Goal: Obtain resource: Download file/media

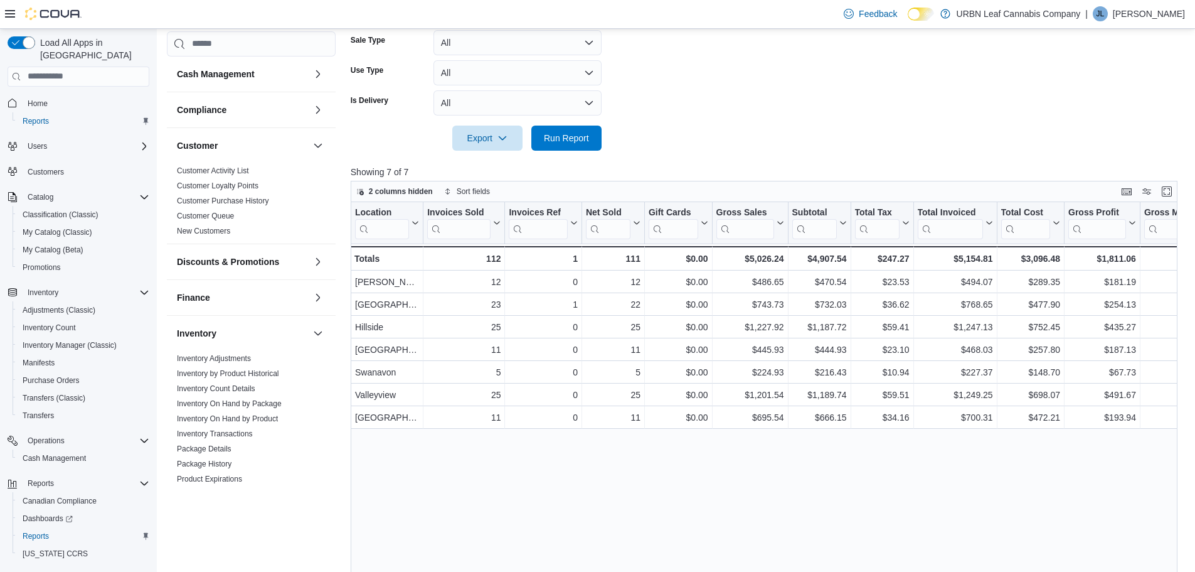
scroll to position [495, 0]
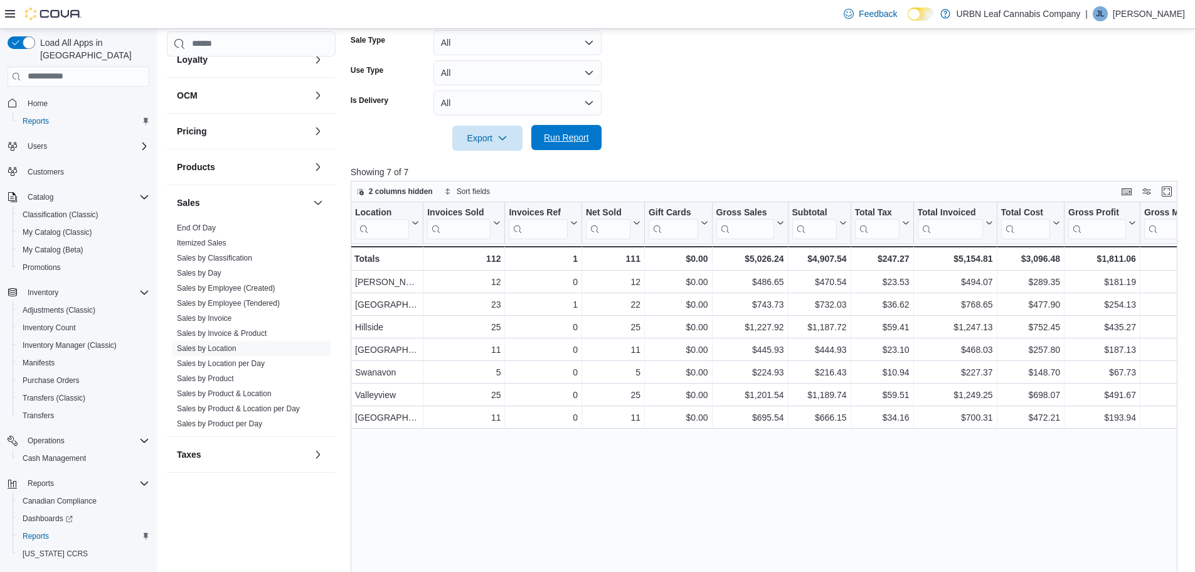
click at [560, 139] on span "Run Report" at bounding box center [566, 137] width 45 height 13
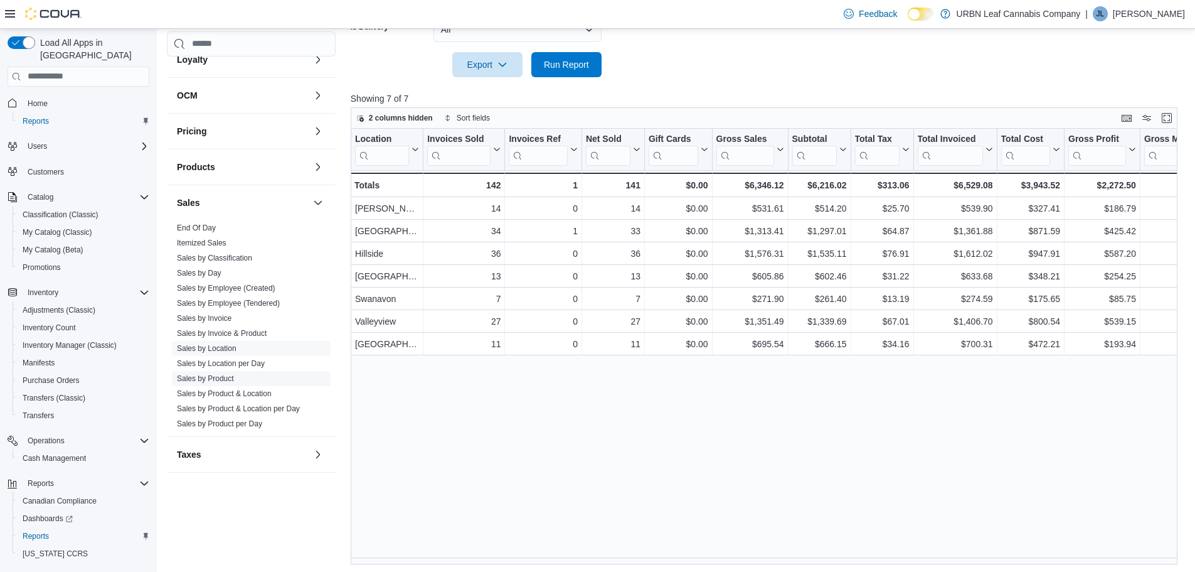
scroll to position [390, 0]
click at [311, 198] on button "button" at bounding box center [318, 202] width 15 height 15
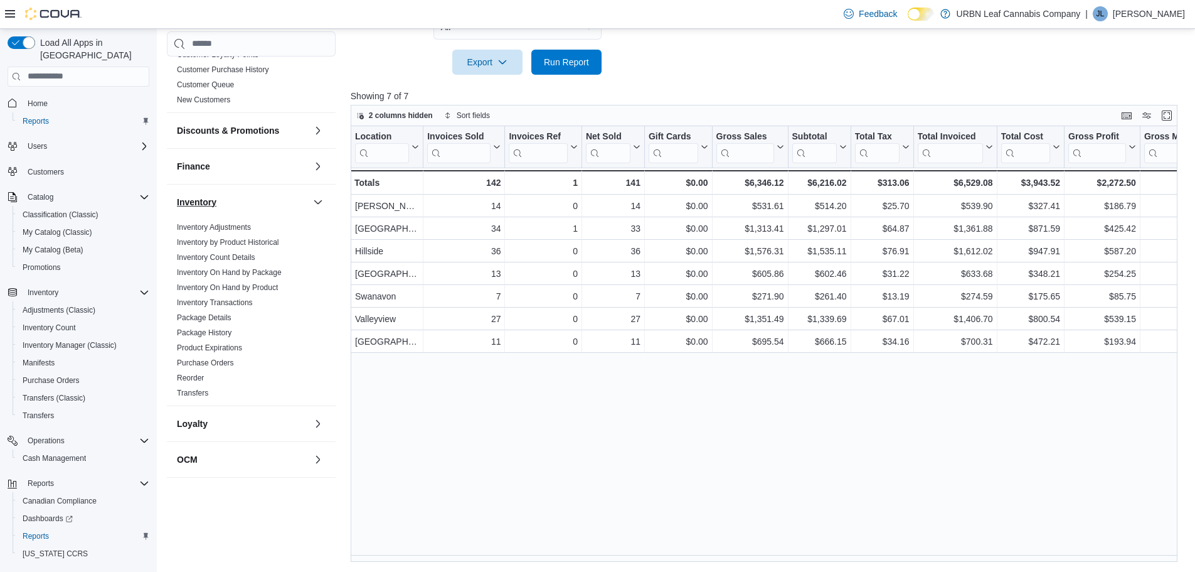
scroll to position [91, 0]
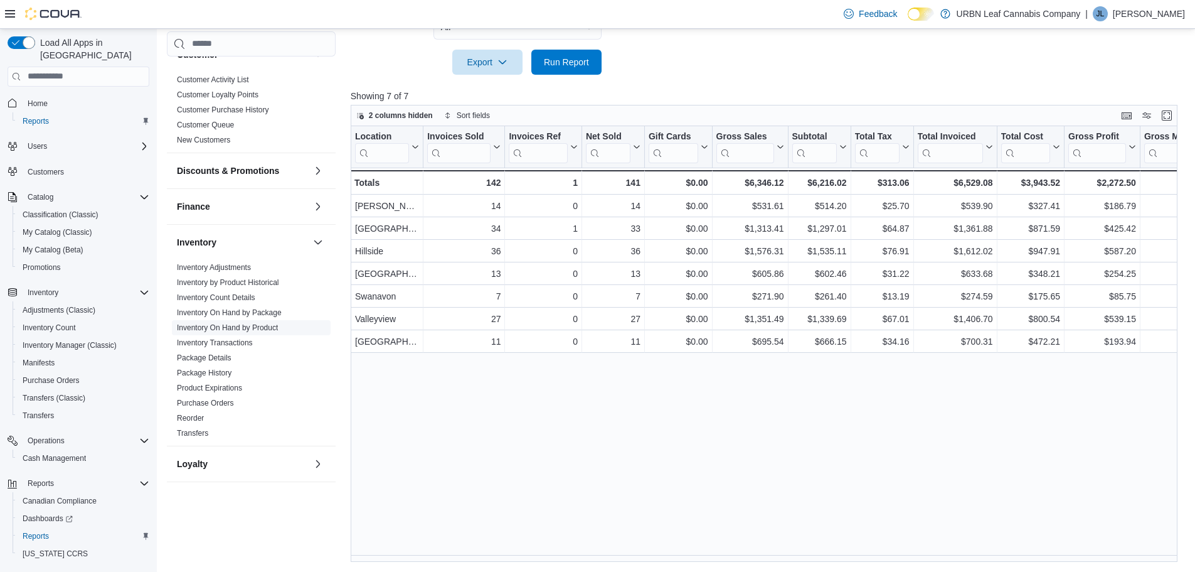
click at [257, 327] on link "Inventory On Hand by Product" at bounding box center [227, 327] width 101 height 9
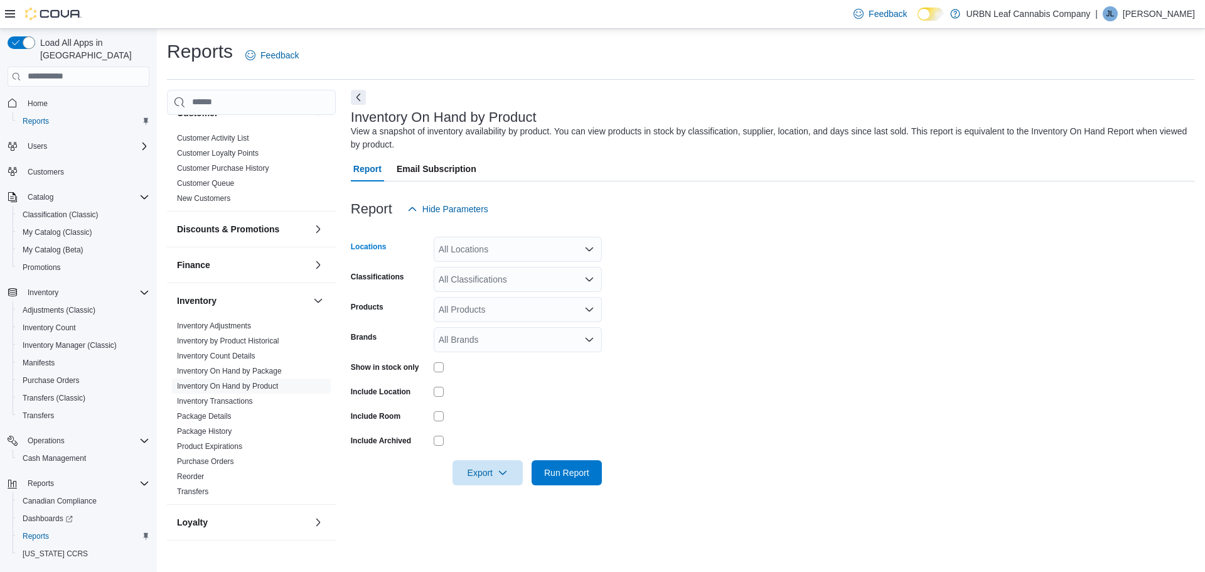
click at [570, 248] on div "All Locations" at bounding box center [518, 249] width 168 height 25
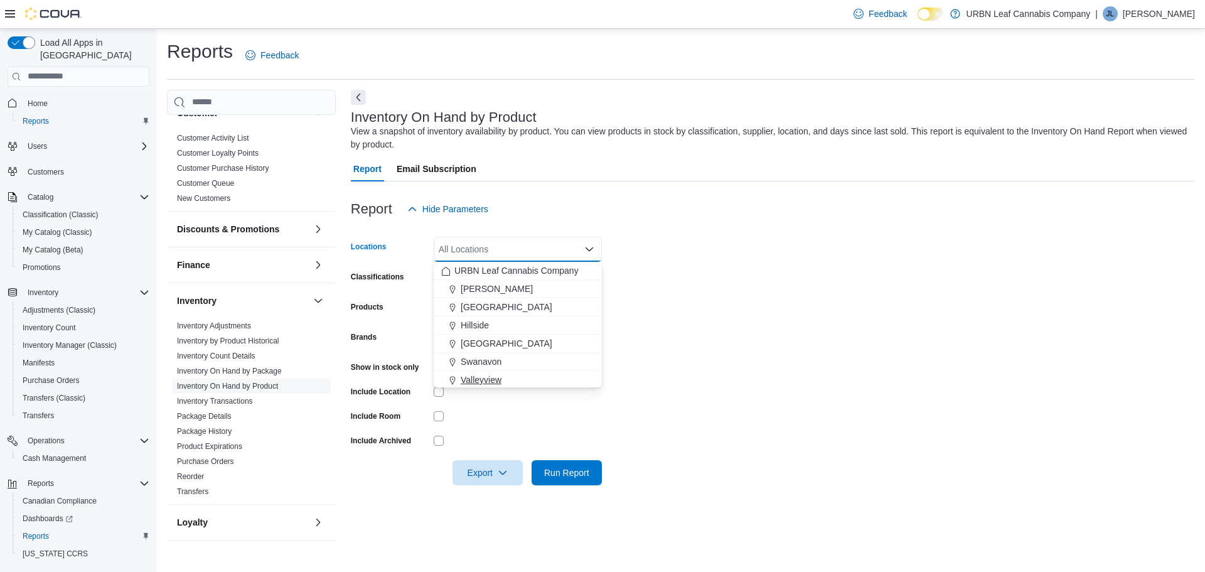
click at [511, 377] on div "Valleyview" at bounding box center [517, 379] width 153 height 13
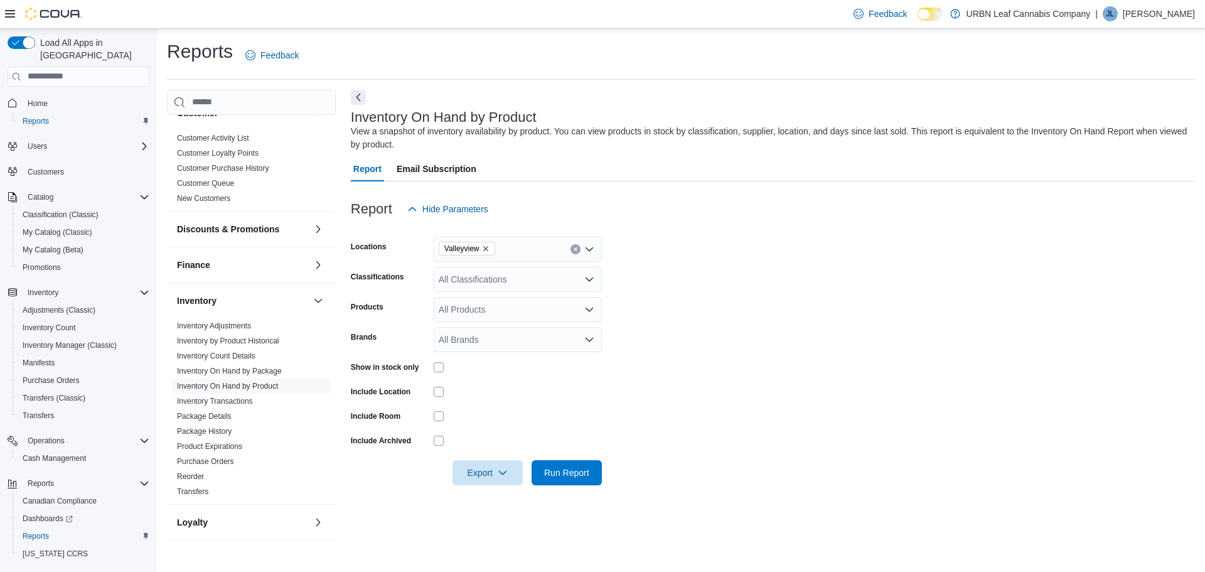
click at [430, 166] on span "Email Subscription" at bounding box center [437, 168] width 80 height 25
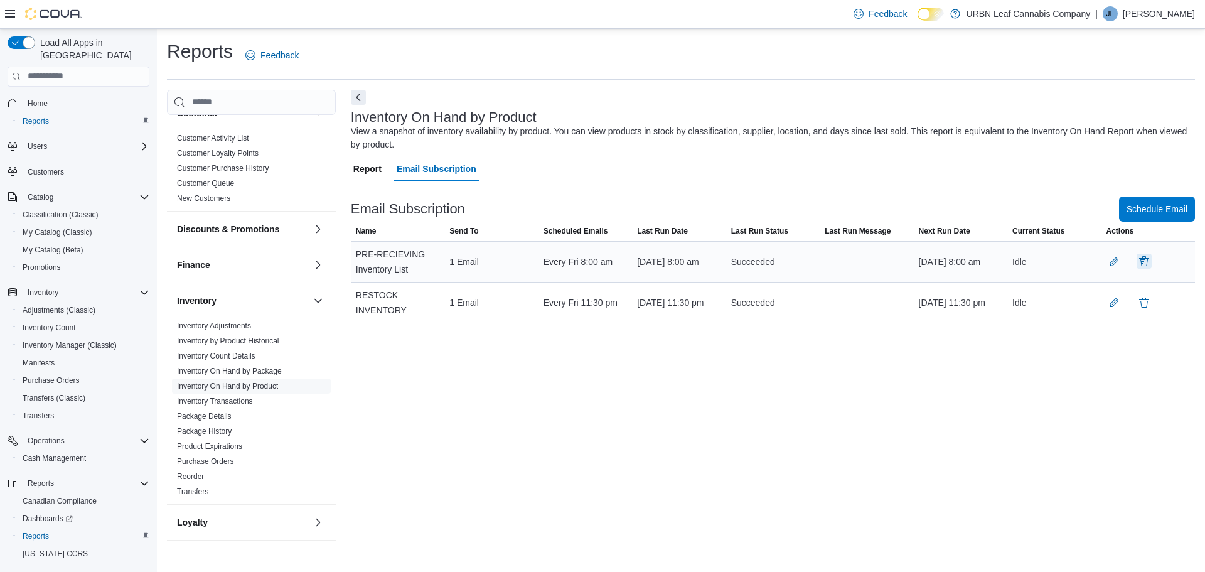
click at [1142, 263] on button "button" at bounding box center [1143, 261] width 15 height 15
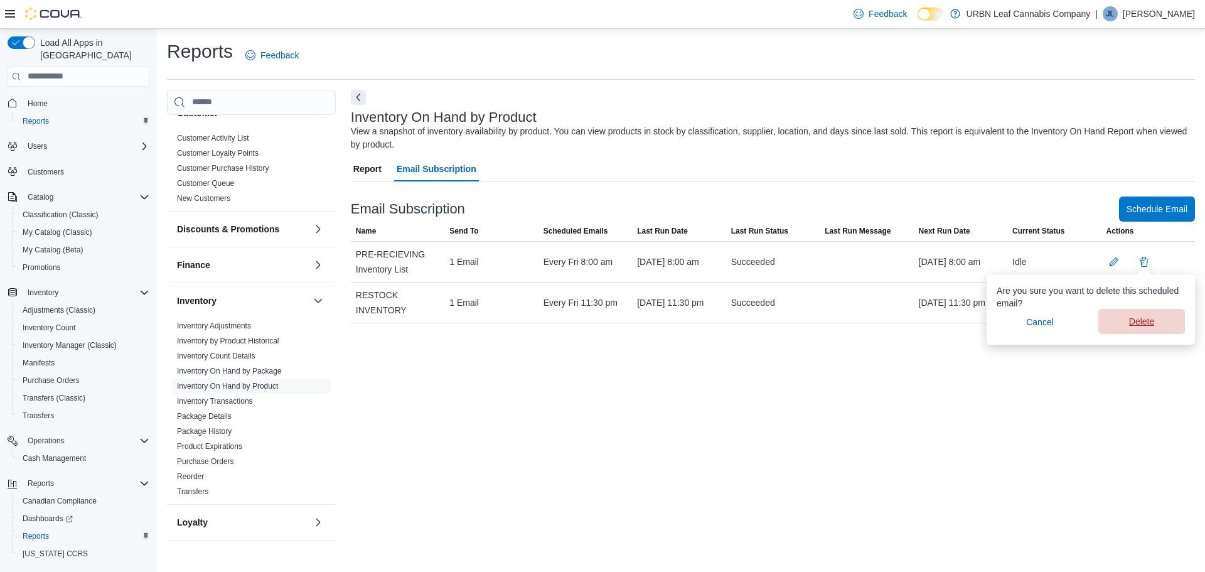
click at [1138, 326] on span "Delete" at bounding box center [1141, 321] width 25 height 13
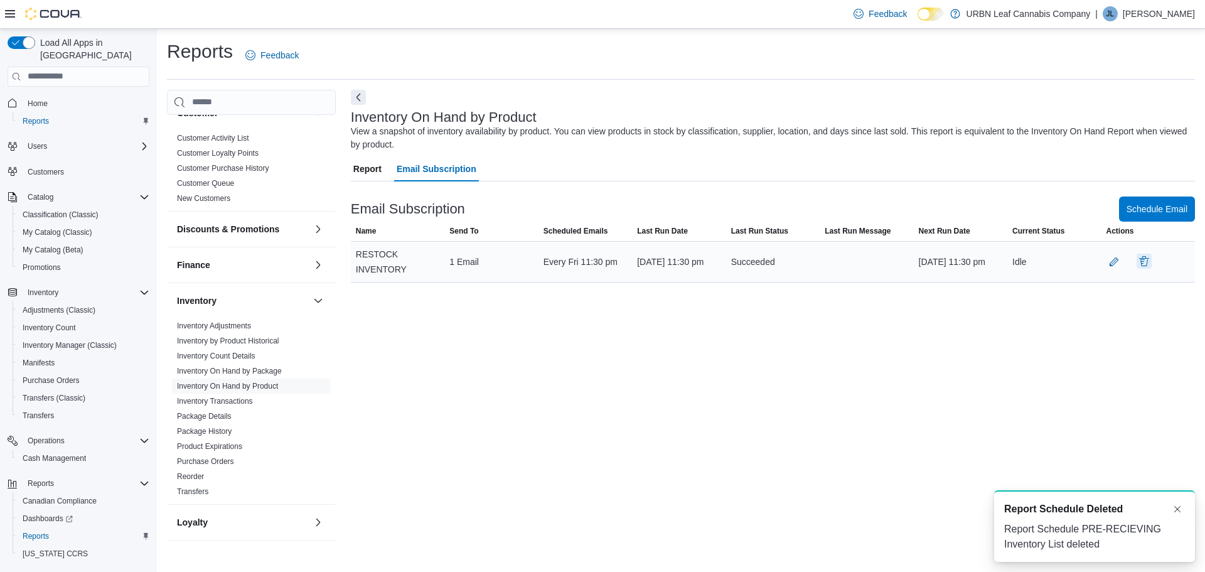
click at [1145, 262] on button "button" at bounding box center [1143, 261] width 15 height 15
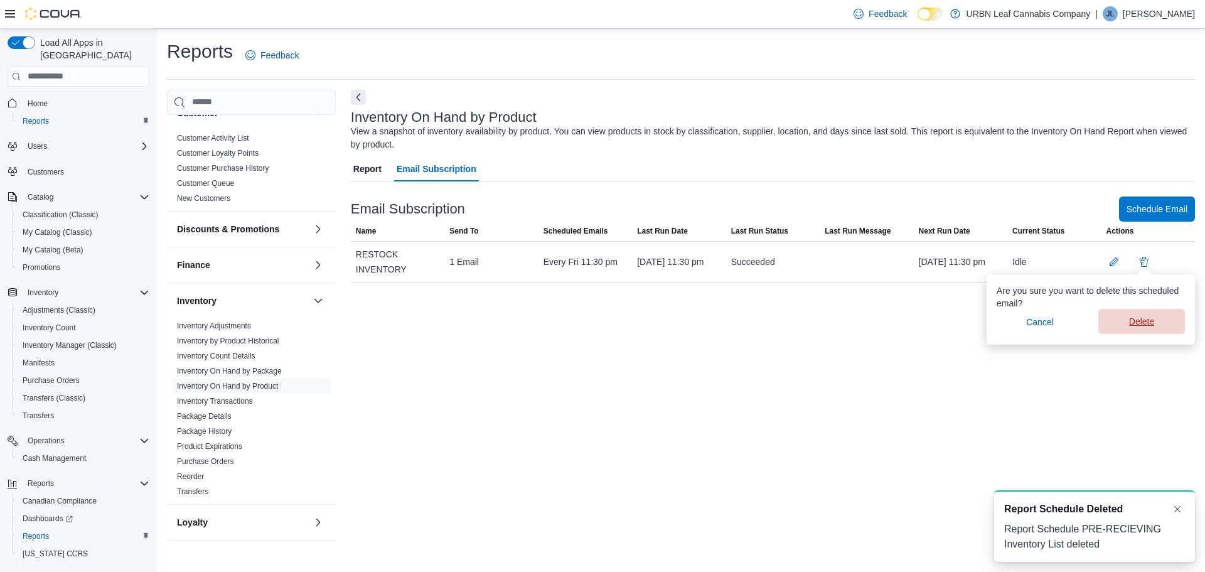
click at [1131, 319] on span "Delete" at bounding box center [1141, 321] width 25 height 13
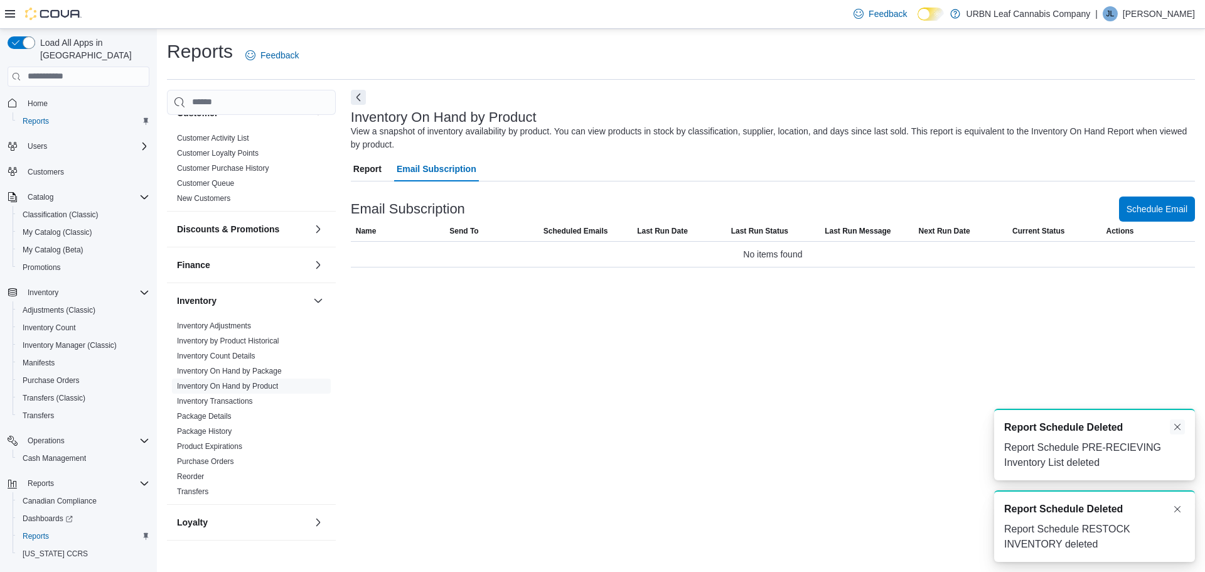
click at [1178, 426] on button "Dismiss toast" at bounding box center [1177, 426] width 15 height 15
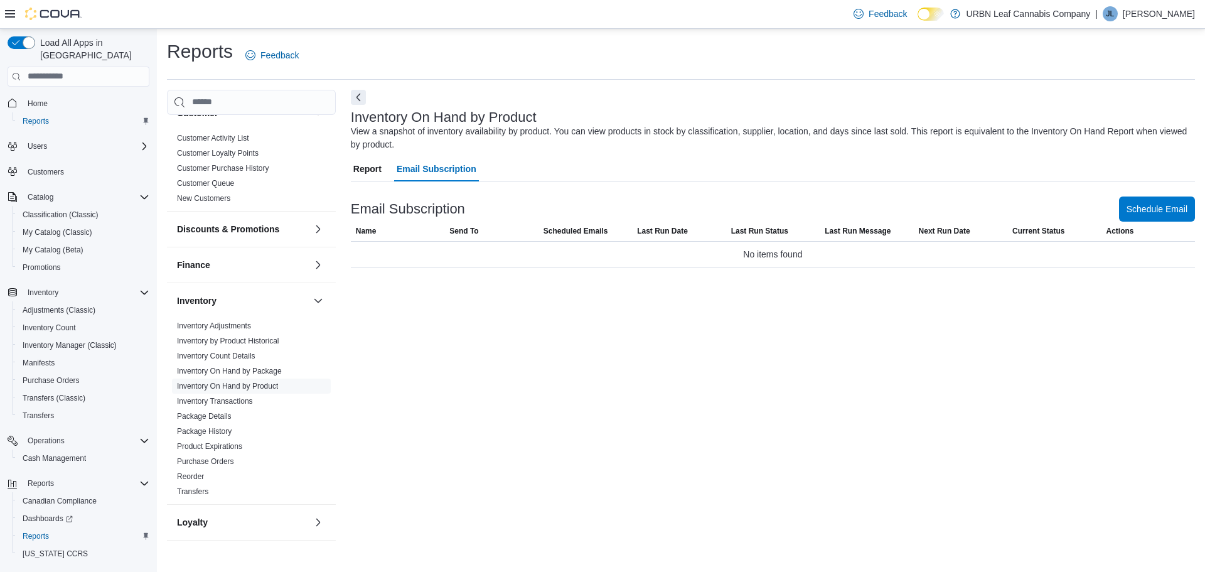
click at [383, 173] on button "Report" at bounding box center [367, 168] width 33 height 25
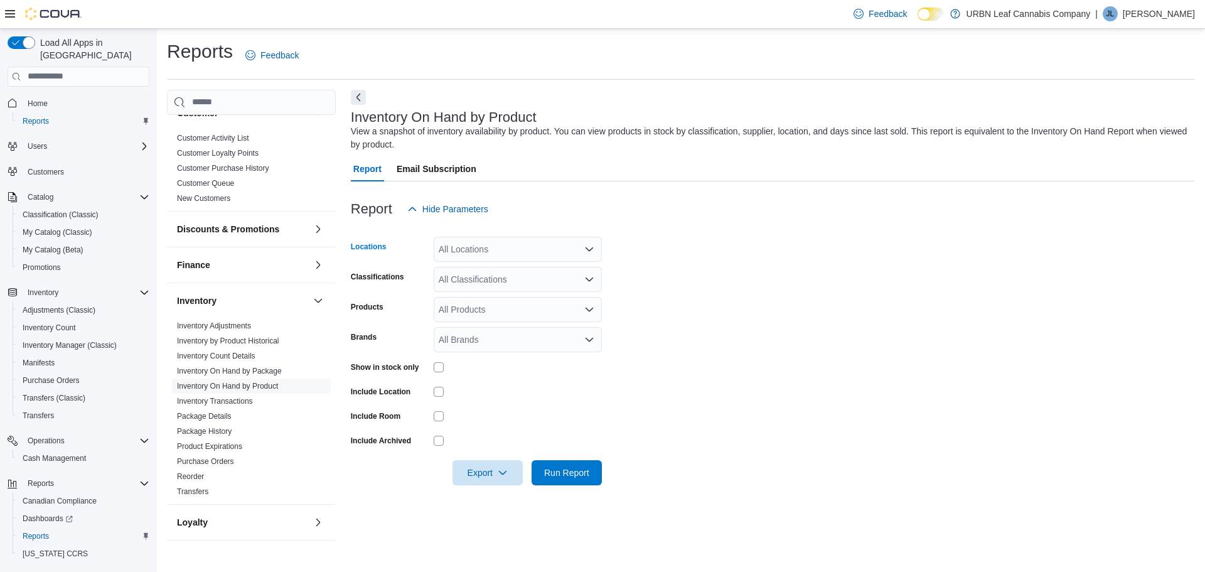
click at [505, 243] on div "All Locations" at bounding box center [518, 249] width 168 height 25
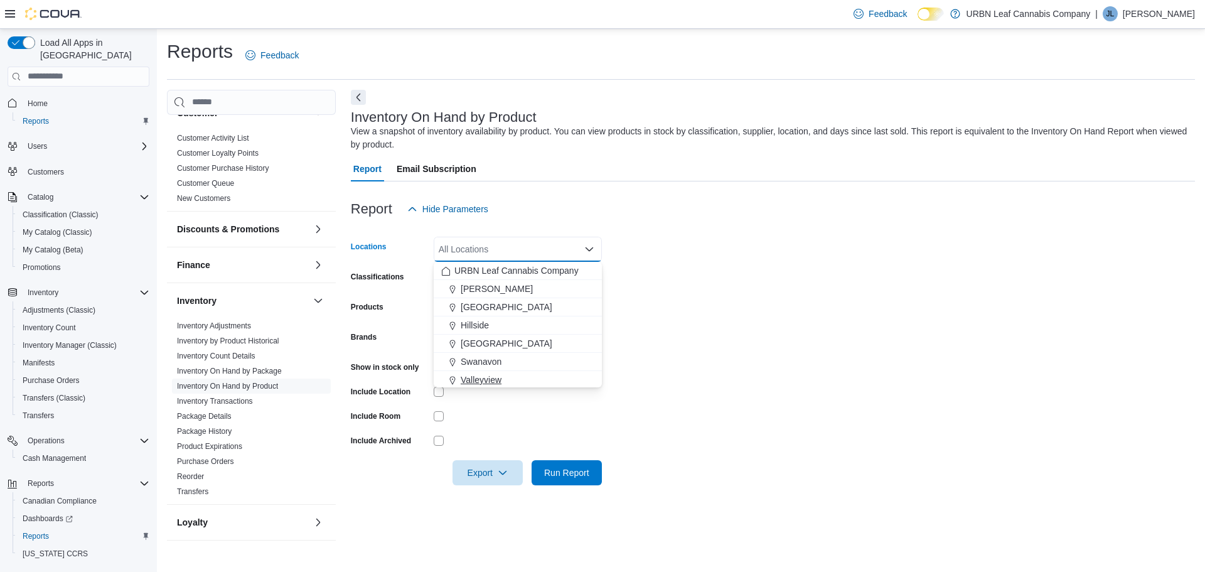
click at [478, 377] on span "Valleyview" at bounding box center [481, 379] width 41 height 13
click at [715, 276] on form "Locations [GEOGRAPHIC_DATA] Combo box. Selected. [GEOGRAPHIC_DATA]. Press Backs…" at bounding box center [773, 354] width 844 height 264
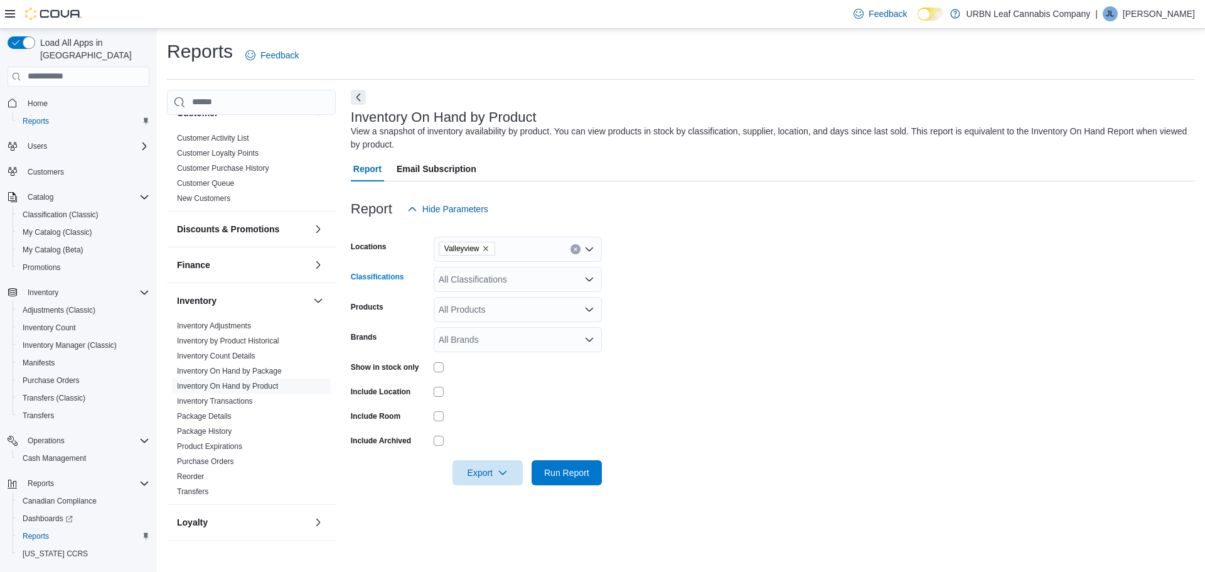
click at [593, 281] on icon "Open list of options" at bounding box center [589, 279] width 10 height 10
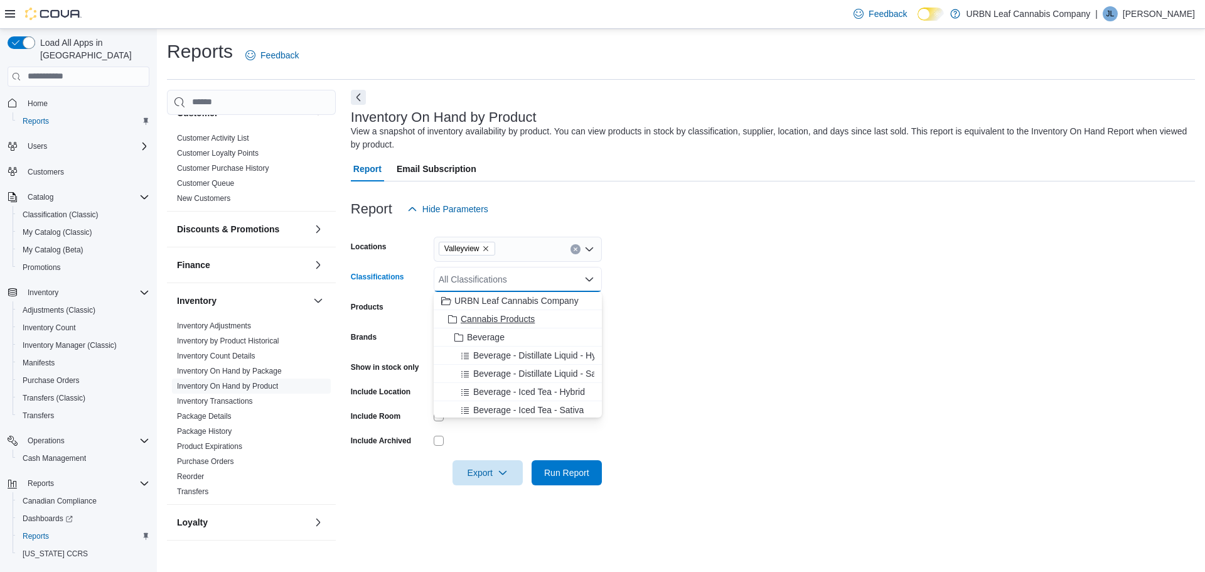
click at [489, 319] on span "Cannabis Products" at bounding box center [498, 319] width 74 height 13
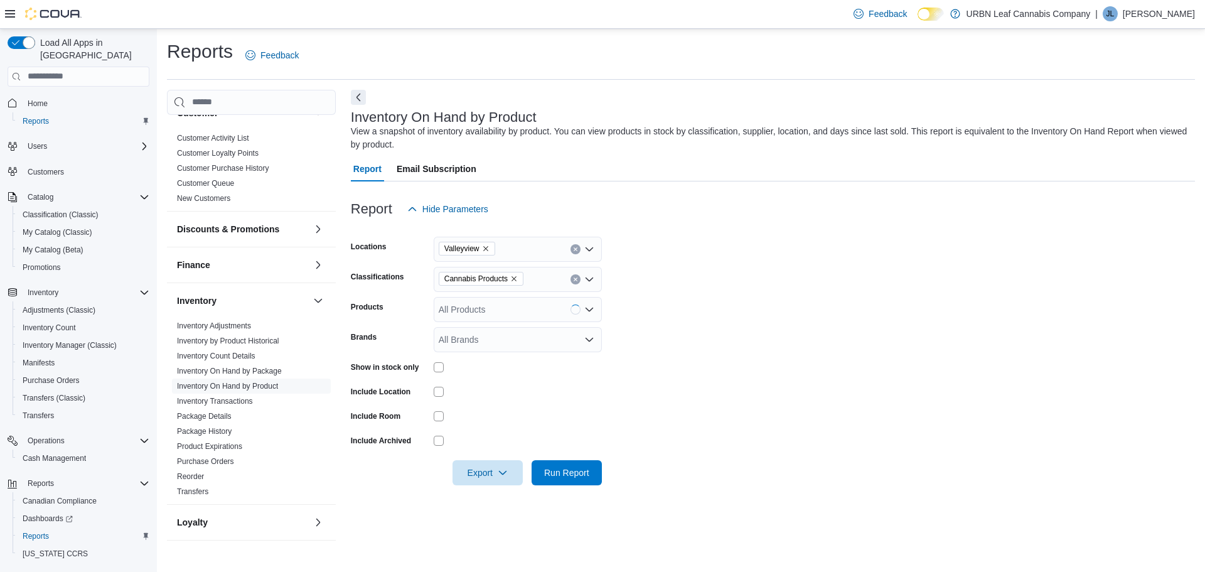
click at [734, 276] on form "Locations Valleyview Classifications Cannabis Products Products All Products Br…" at bounding box center [773, 354] width 844 height 264
click at [560, 475] on span "Run Report" at bounding box center [566, 472] width 45 height 13
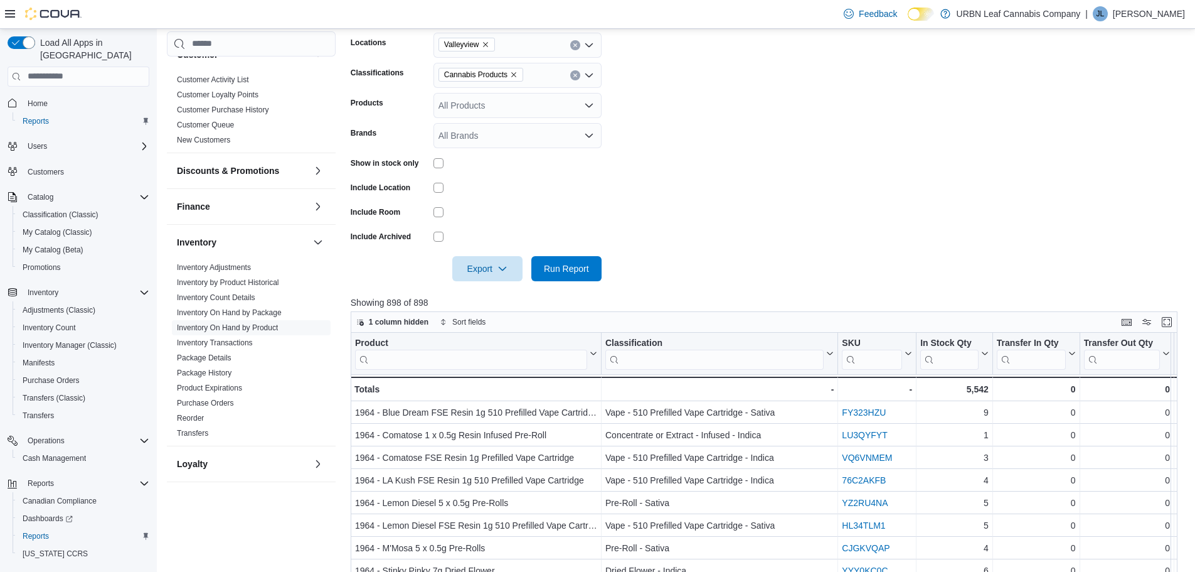
scroll to position [314, 0]
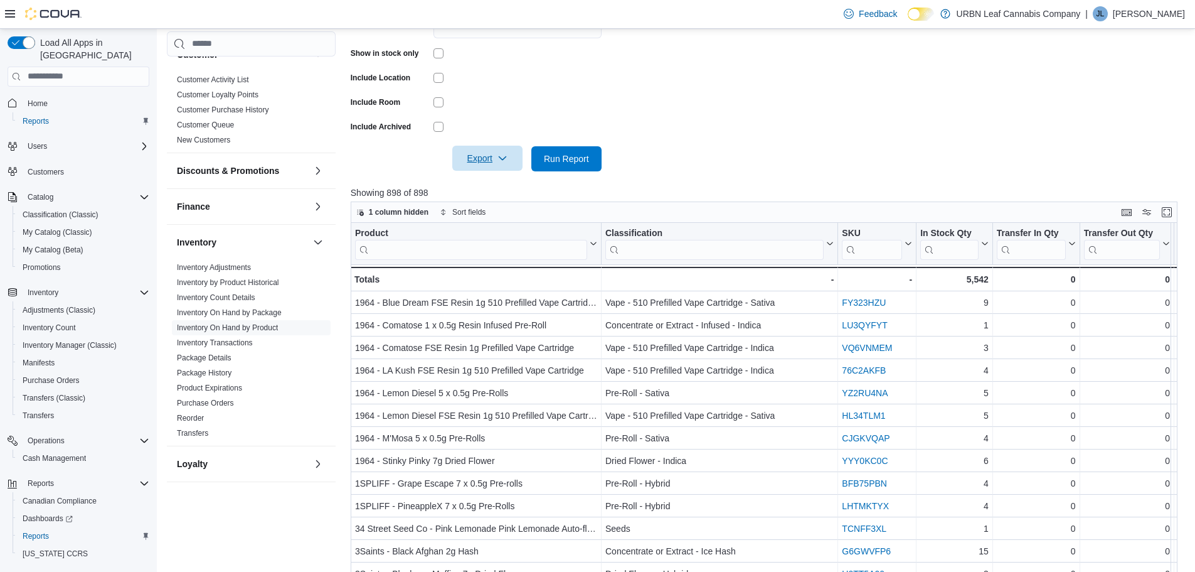
click at [504, 165] on span "Export" at bounding box center [487, 158] width 55 height 25
click at [496, 186] on span "Export to Excel" at bounding box center [487, 184] width 56 height 10
